Goal: Transaction & Acquisition: Purchase product/service

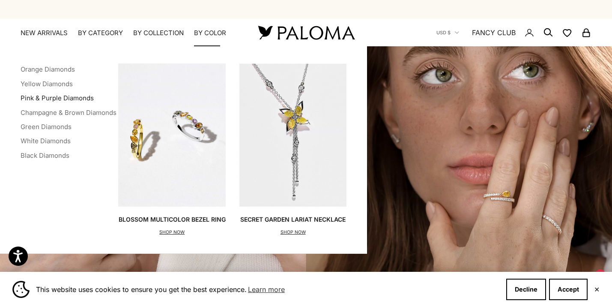
click at [76, 97] on link "Pink & Purple Diamonds" at bounding box center [57, 98] width 73 height 8
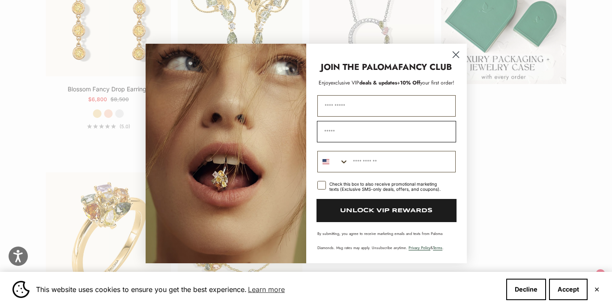
scroll to position [298, 0]
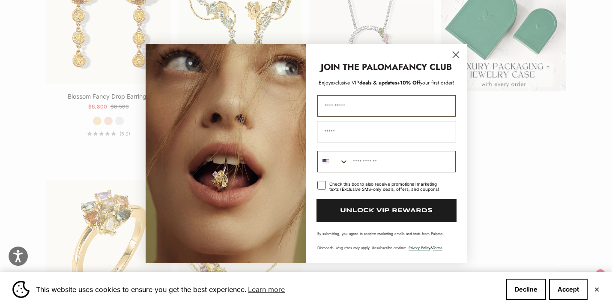
click at [456, 54] on icon "Close dialog" at bounding box center [456, 55] width 6 height 6
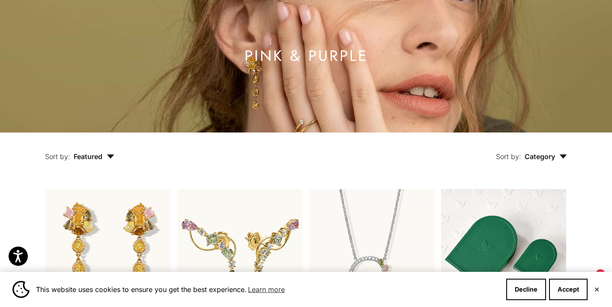
scroll to position [0, 0]
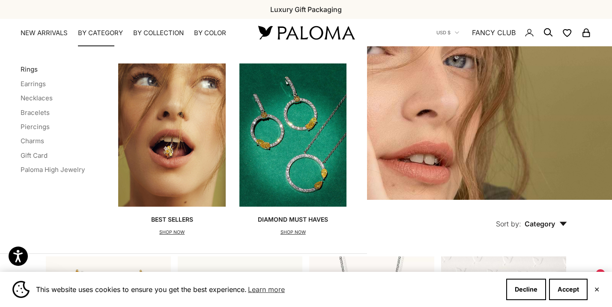
click at [28, 68] on link "Rings" at bounding box center [29, 69] width 17 height 8
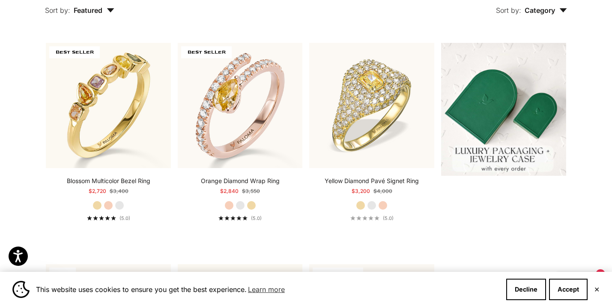
scroll to position [214, 0]
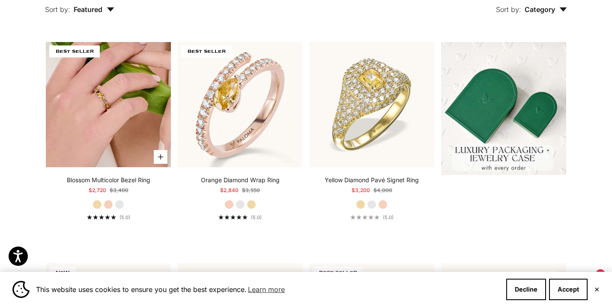
click at [114, 118] on img at bounding box center [108, 104] width 125 height 125
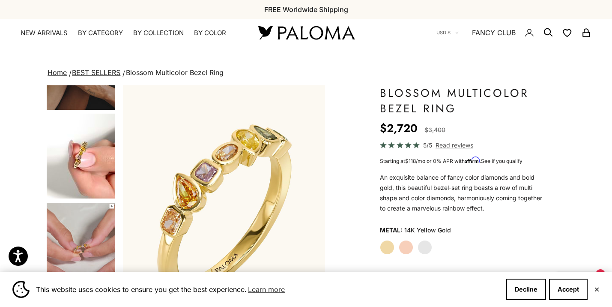
scroll to position [236, 0]
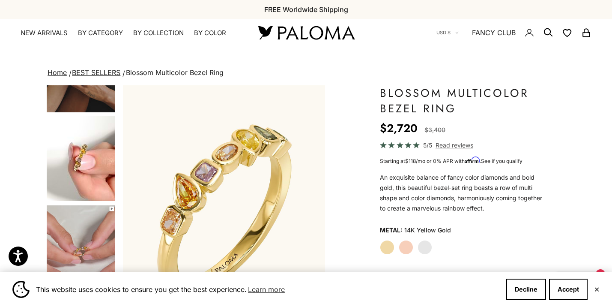
click at [82, 166] on img "Go to item 7" at bounding box center [81, 158] width 69 height 85
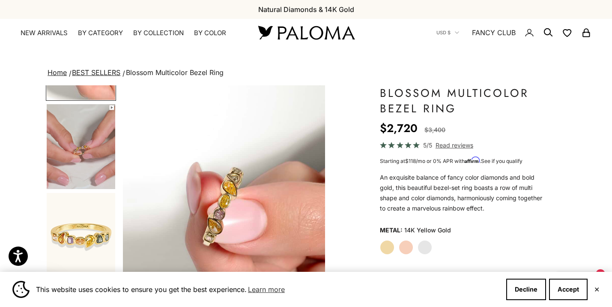
scroll to position [332, 0]
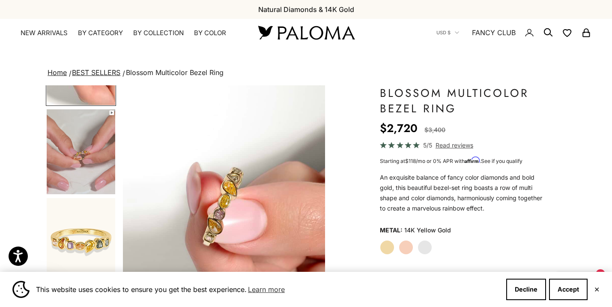
click at [81, 166] on img "Go to item 8" at bounding box center [81, 151] width 69 height 85
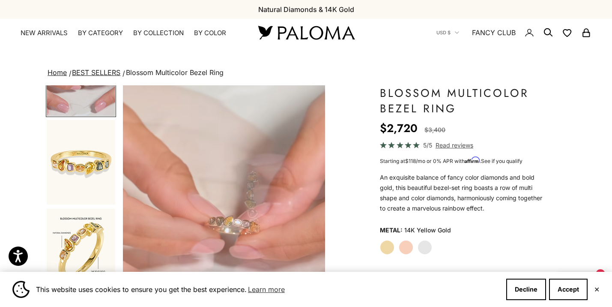
scroll to position [410, 0]
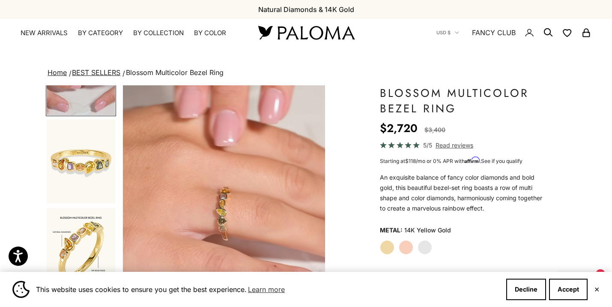
click at [429, 245] on label "White Gold" at bounding box center [425, 247] width 15 height 15
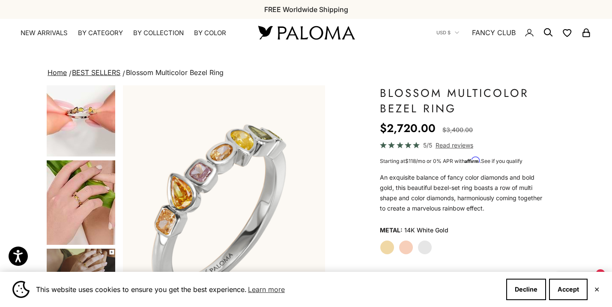
scroll to position [108, 0]
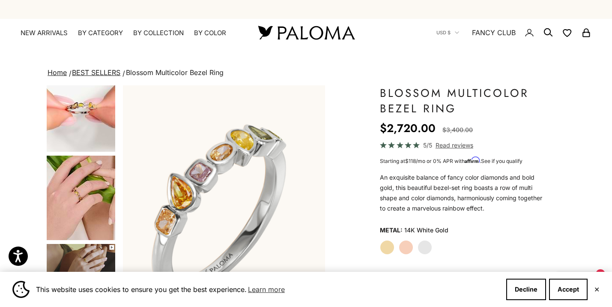
click at [83, 200] on img "Go to item 5" at bounding box center [81, 197] width 69 height 84
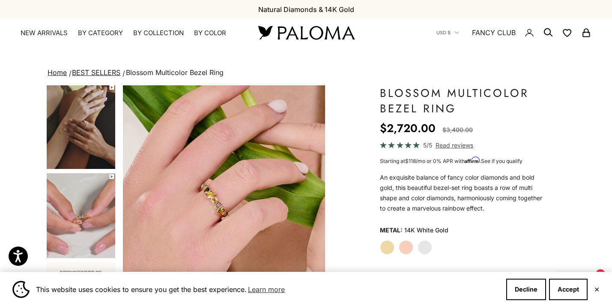
scroll to position [0, 0]
